Goal: Use online tool/utility

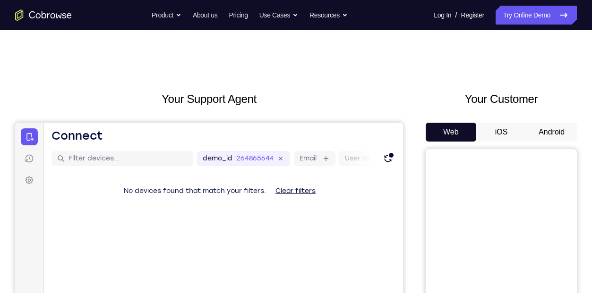
click at [501, 125] on button "iOS" at bounding box center [501, 132] width 51 height 19
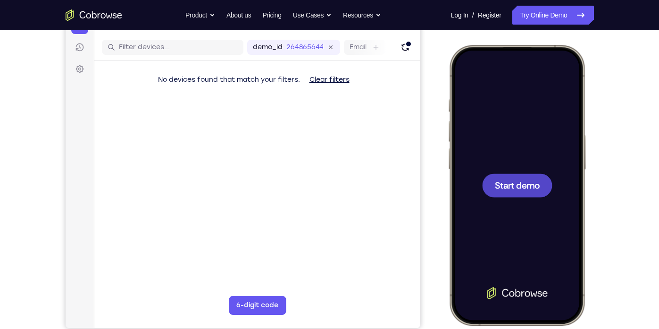
scroll to position [112, 0]
click at [520, 180] on span "Start demo" at bounding box center [517, 184] width 45 height 9
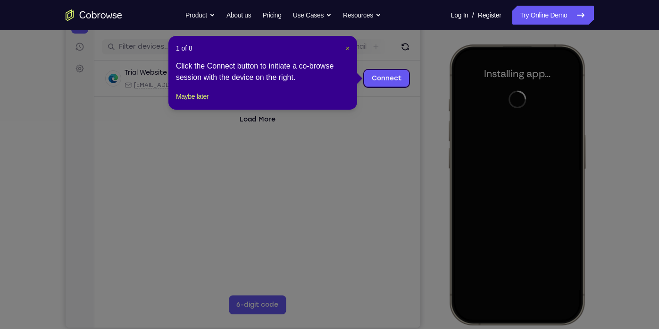
click at [347, 50] on span "×" at bounding box center [348, 48] width 4 height 8
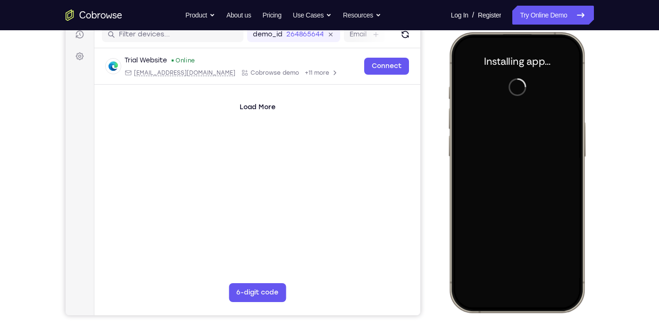
scroll to position [129, 0]
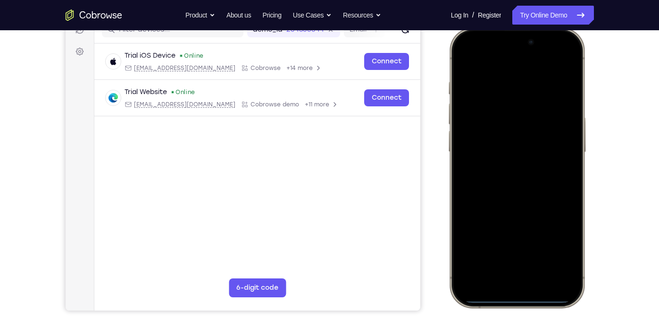
click at [477, 194] on div at bounding box center [517, 168] width 124 height 270
click at [503, 281] on div at bounding box center [517, 168] width 124 height 270
click at [509, 271] on div at bounding box center [517, 168] width 124 height 270
click at [511, 182] on div at bounding box center [517, 168] width 124 height 270
click at [503, 127] on div at bounding box center [517, 168] width 124 height 270
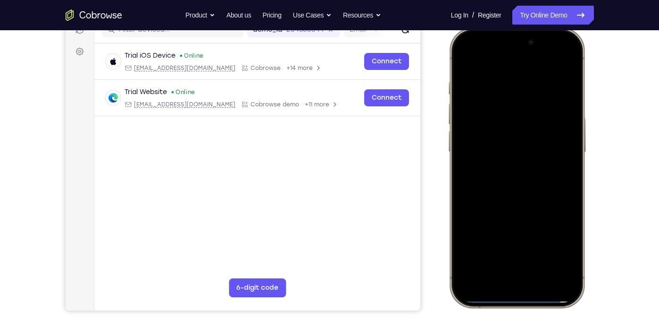
click at [489, 152] on div at bounding box center [517, 168] width 124 height 270
click at [505, 167] on div at bounding box center [517, 168] width 124 height 270
click at [570, 68] on div at bounding box center [517, 168] width 124 height 270
click at [545, 252] on div at bounding box center [517, 168] width 124 height 270
click at [519, 182] on div at bounding box center [517, 168] width 124 height 270
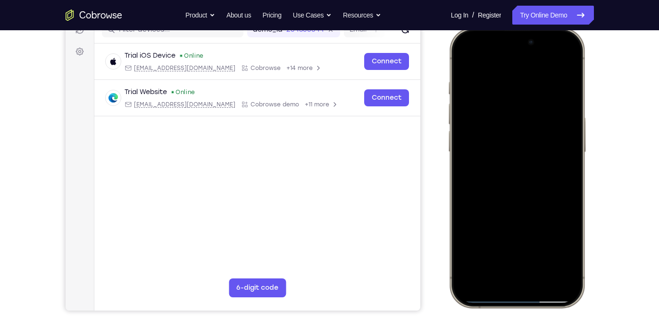
click at [508, 246] on div at bounding box center [517, 168] width 124 height 270
click at [566, 245] on div at bounding box center [517, 168] width 124 height 270
click at [555, 247] on div at bounding box center [517, 168] width 124 height 270
click at [562, 247] on div at bounding box center [517, 168] width 124 height 270
click at [464, 62] on div at bounding box center [517, 168] width 124 height 270
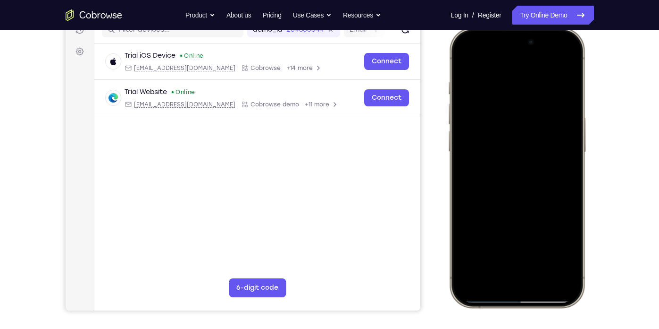
click at [511, 171] on div at bounding box center [517, 168] width 124 height 270
click at [490, 252] on div at bounding box center [517, 168] width 124 height 270
click at [568, 247] on div at bounding box center [517, 168] width 124 height 270
click at [462, 60] on div at bounding box center [517, 168] width 124 height 270
click at [464, 56] on div at bounding box center [517, 168] width 124 height 270
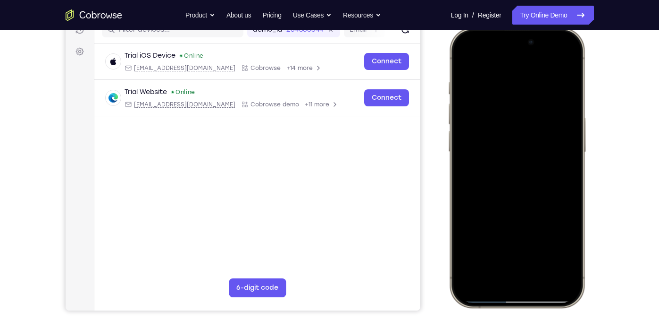
click at [509, 86] on div at bounding box center [517, 168] width 124 height 270
click at [564, 101] on div at bounding box center [517, 168] width 124 height 270
click at [557, 67] on div at bounding box center [517, 168] width 124 height 270
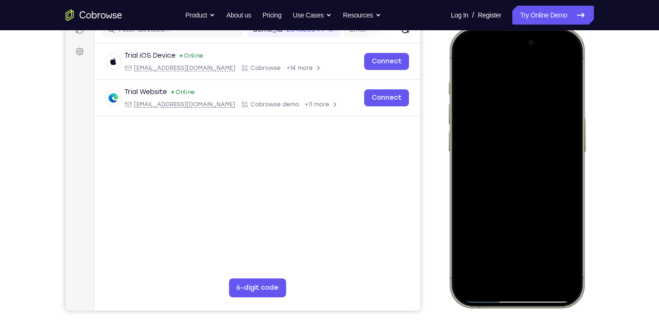
drag, startPoint x: 512, startPoint y: 86, endPoint x: 499, endPoint y: 86, distance: 13.7
click at [499, 86] on div at bounding box center [517, 168] width 124 height 270
drag, startPoint x: 544, startPoint y: 86, endPoint x: 478, endPoint y: 99, distance: 67.2
click at [478, 99] on div at bounding box center [517, 168] width 124 height 270
drag, startPoint x: 527, startPoint y: 184, endPoint x: 526, endPoint y: 89, distance: 94.9
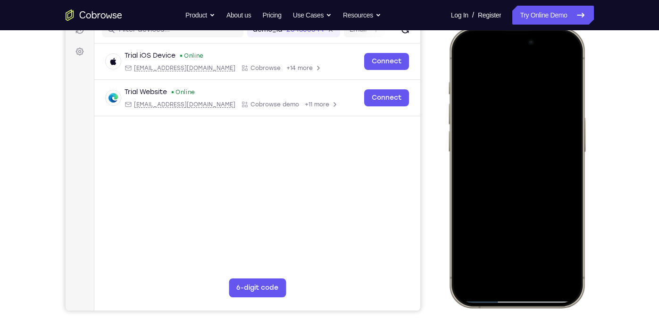
click at [526, 89] on div at bounding box center [517, 168] width 124 height 270
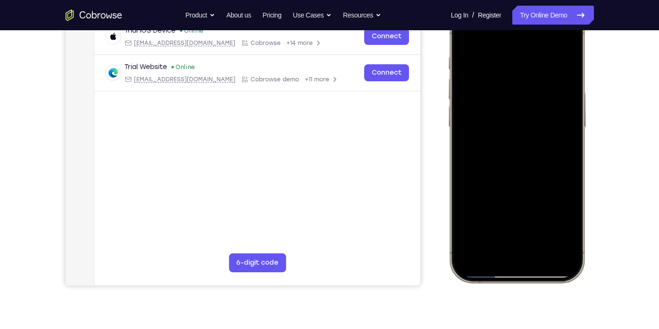
scroll to position [157, 0]
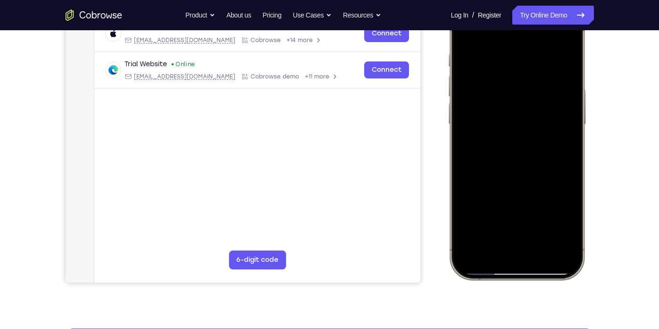
drag, startPoint x: 538, startPoint y: 180, endPoint x: 522, endPoint y: 126, distance: 56.6
click at [522, 126] on div at bounding box center [517, 140] width 124 height 270
click at [573, 145] on div at bounding box center [517, 140] width 124 height 270
click at [569, 143] on div at bounding box center [517, 140] width 124 height 270
click at [511, 189] on div at bounding box center [517, 140] width 124 height 270
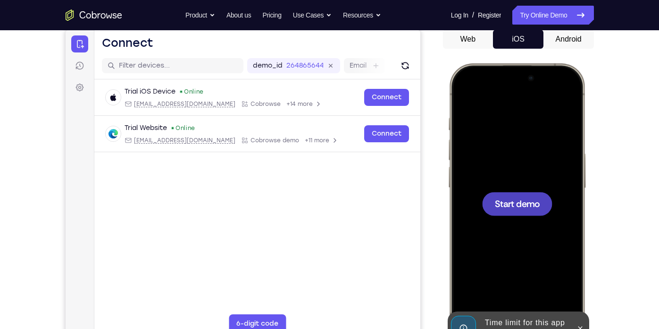
scroll to position [93, 0]
